Goal: Go to known website: Access a specific website the user already knows

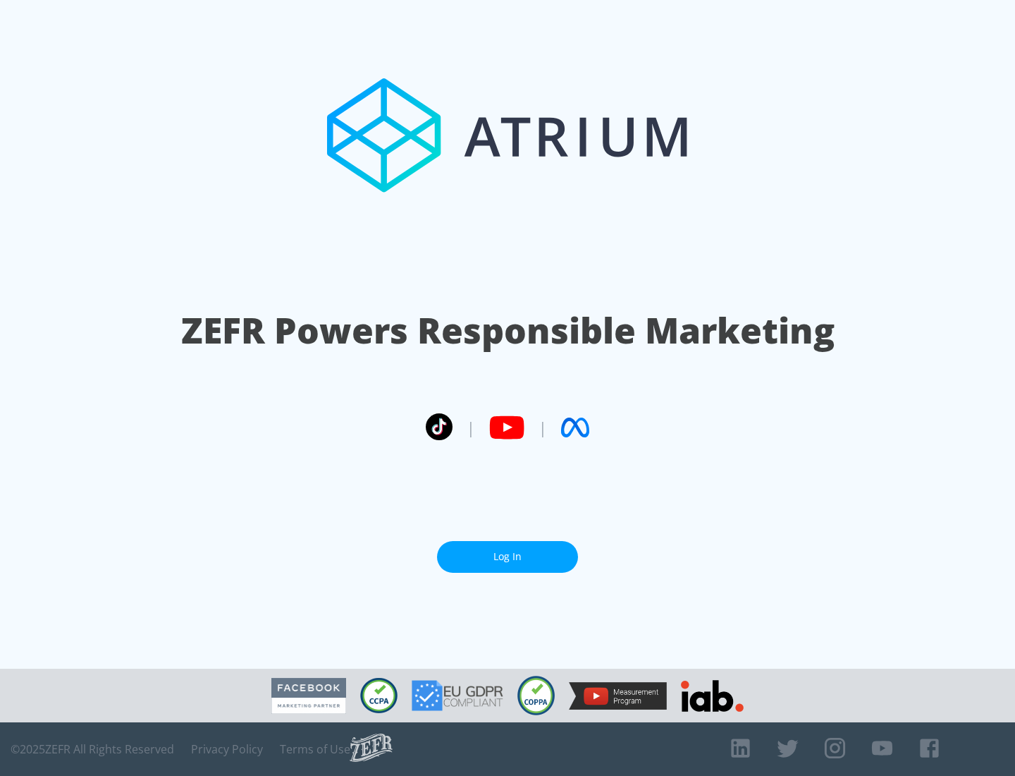
click at [508, 556] on link "Log In" at bounding box center [507, 557] width 141 height 32
